Goal: Task Accomplishment & Management: Use online tool/utility

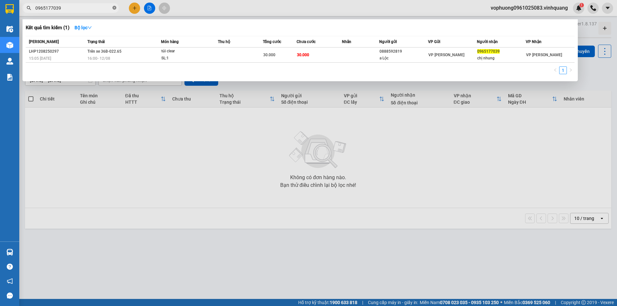
click at [115, 8] on icon "close-circle" at bounding box center [114, 8] width 4 height 4
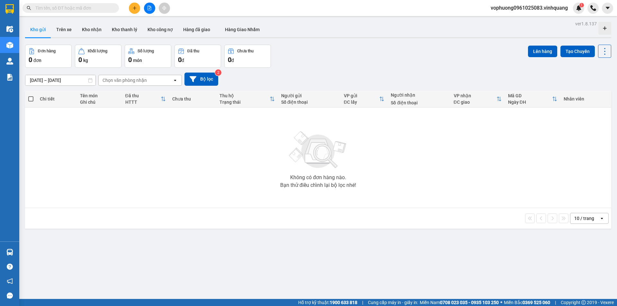
click at [106, 9] on input "text" at bounding box center [73, 7] width 76 height 7
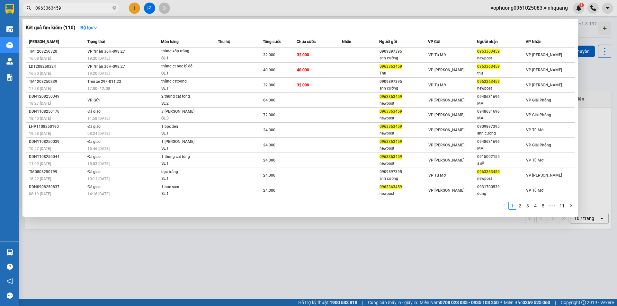
type input "0963363459"
click at [115, 7] on icon "close-circle" at bounding box center [114, 8] width 4 height 4
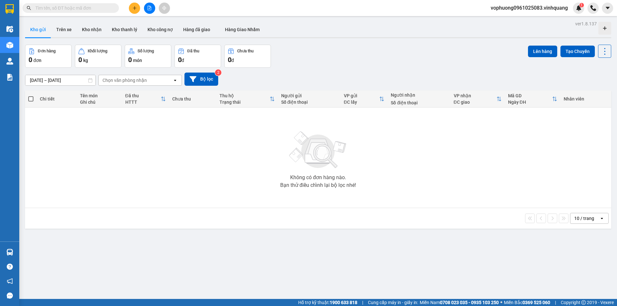
click at [100, 10] on input "text" at bounding box center [73, 7] width 76 height 7
paste input "0865648896"
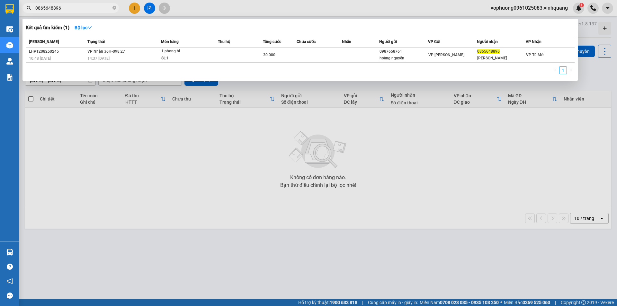
type input "0865648896"
click at [115, 6] on icon "close-circle" at bounding box center [114, 8] width 4 height 4
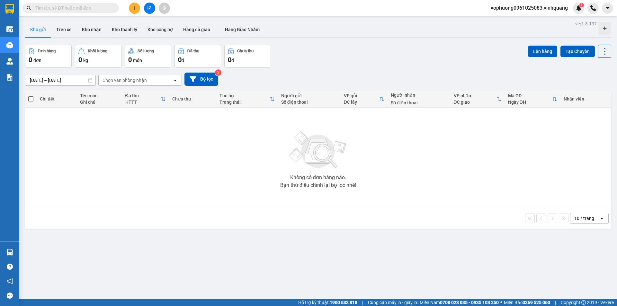
click at [106, 7] on input "text" at bounding box center [73, 7] width 76 height 7
paste input "0963498245"
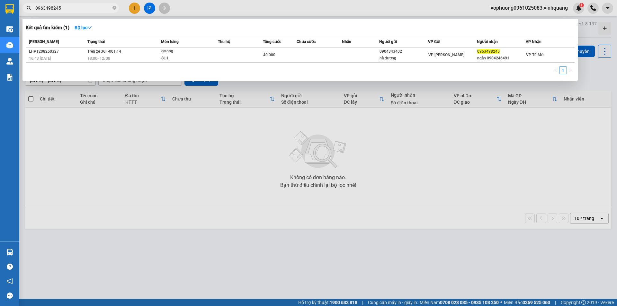
type input "0963498245"
click at [115, 7] on icon "close-circle" at bounding box center [114, 8] width 4 height 4
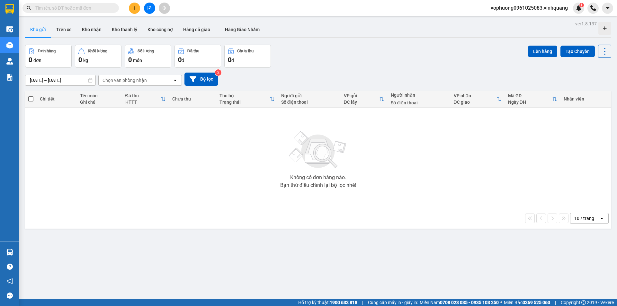
click at [103, 8] on input "text" at bounding box center [73, 7] width 76 height 7
paste input "0972021016"
type input "0972021016"
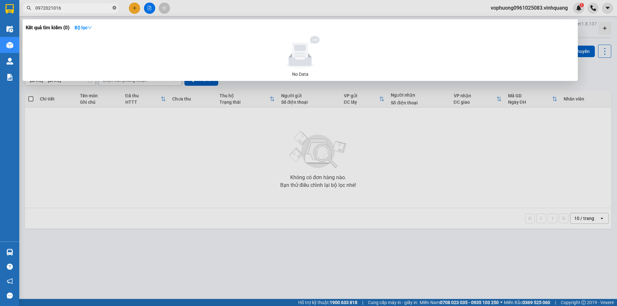
click at [113, 7] on icon "close-circle" at bounding box center [114, 8] width 4 height 4
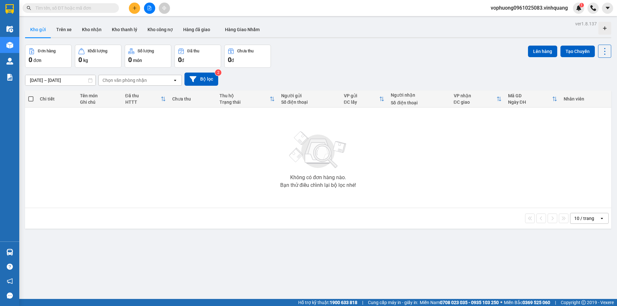
click at [109, 7] on input "text" at bounding box center [73, 7] width 76 height 7
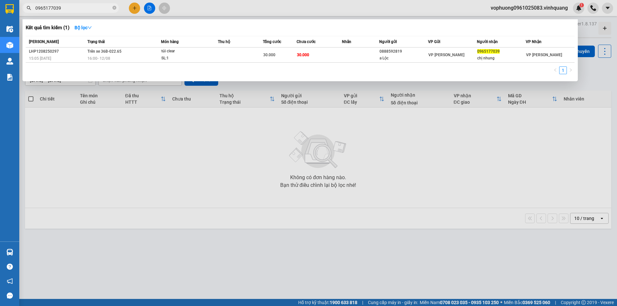
type input "0965177039"
